Goal: Obtain resource: Obtain resource

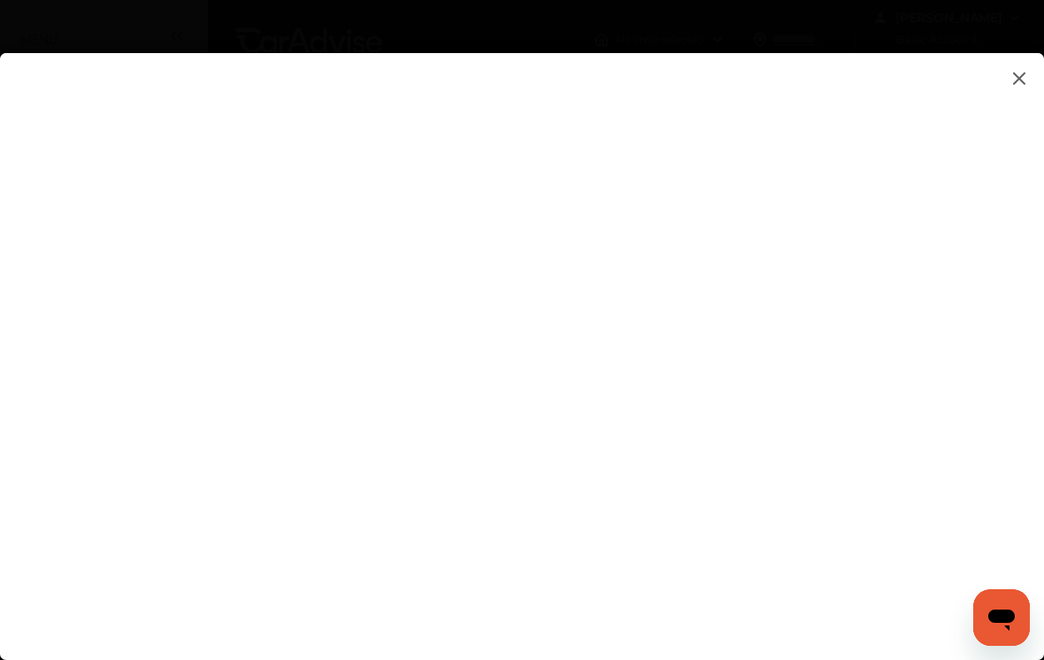
click at [1019, 79] on img at bounding box center [1019, 78] width 21 height 22
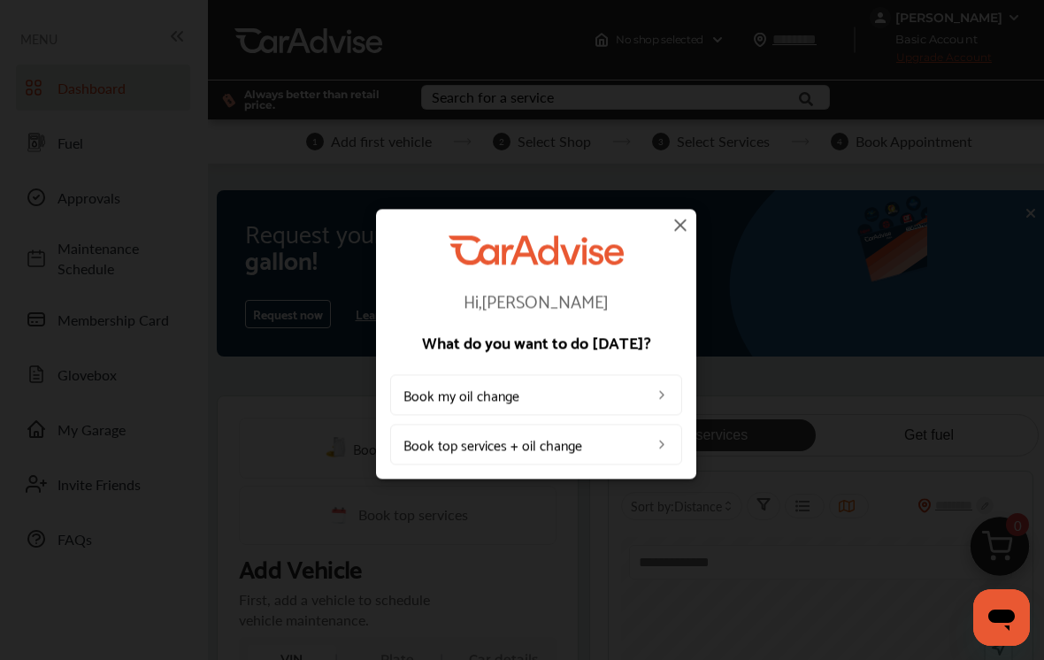
click at [682, 231] on img at bounding box center [680, 224] width 21 height 21
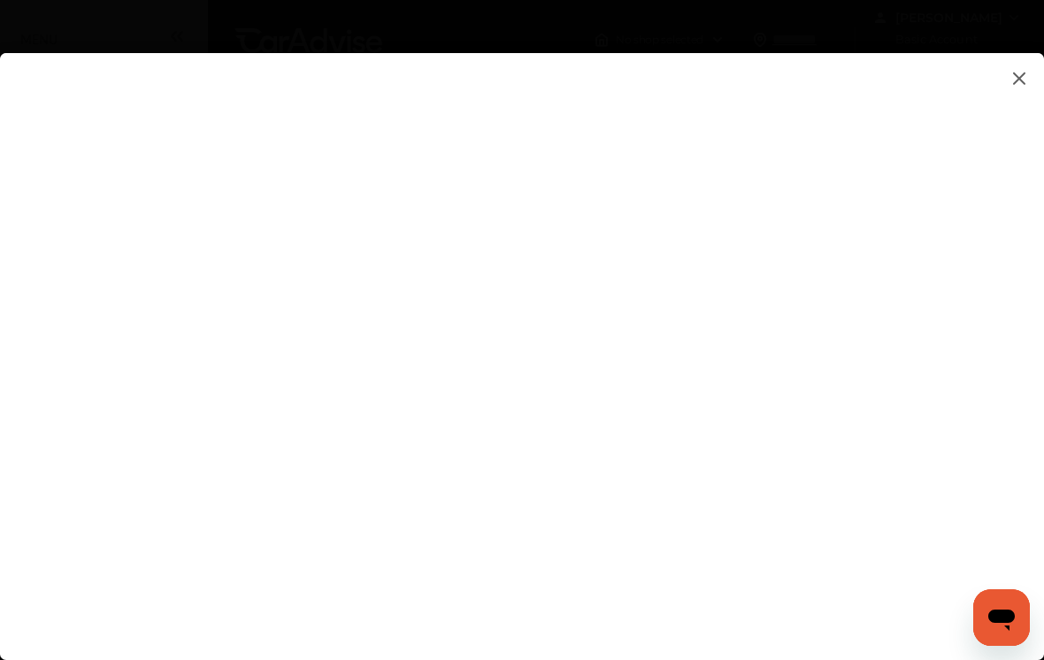
click at [1015, 89] on flutter-view at bounding box center [522, 352] width 1044 height 599
click at [1017, 78] on img at bounding box center [1019, 78] width 21 height 22
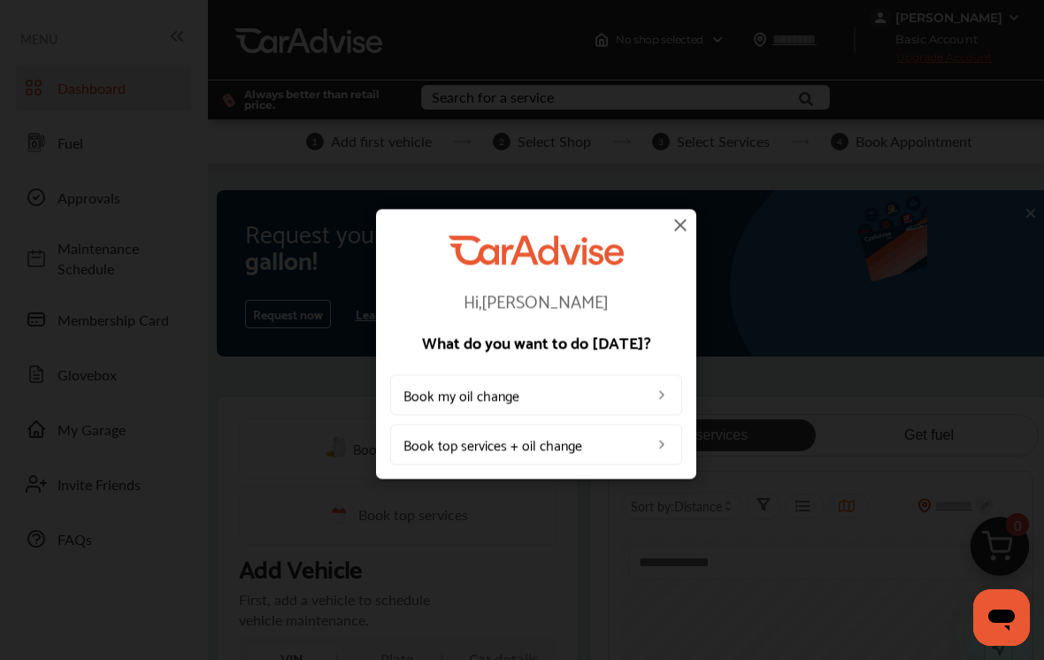
click at [683, 226] on img at bounding box center [680, 224] width 21 height 21
